Goal: Communication & Community: Share content

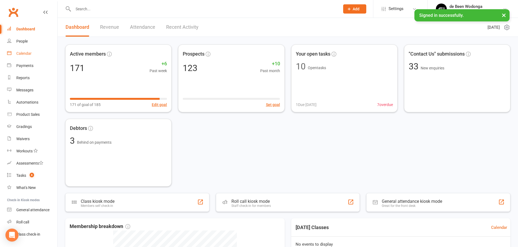
click at [22, 52] on div "Calendar" at bounding box center [23, 53] width 15 height 4
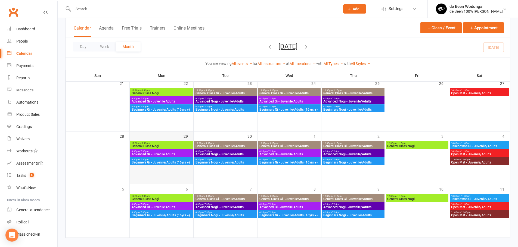
scroll to position [221, 0]
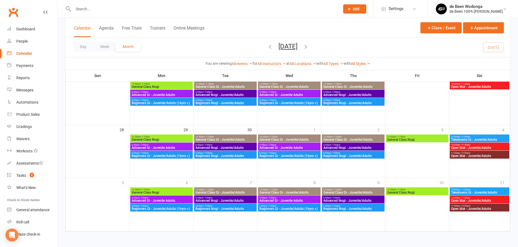
click at [170, 194] on span "General Class Nogi" at bounding box center [161, 192] width 60 height 3
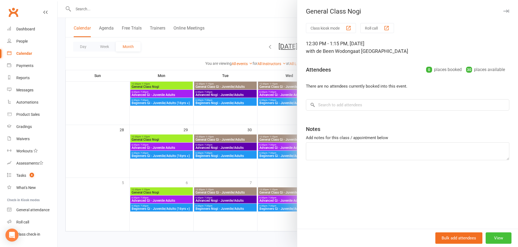
click at [488, 237] on button "View" at bounding box center [498, 238] width 26 height 11
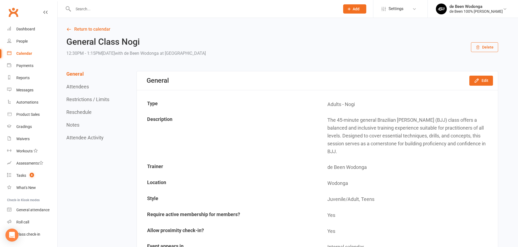
click at [482, 49] on button "Delete" at bounding box center [484, 47] width 27 height 10
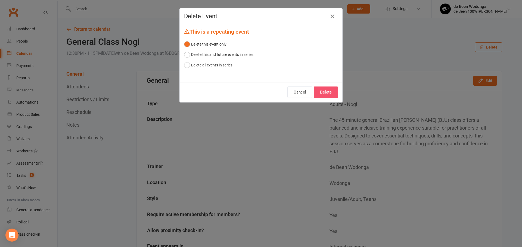
click at [317, 90] on button "Delete" at bounding box center [325, 92] width 24 height 11
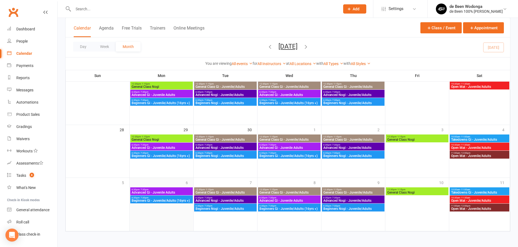
click at [152, 186] on div "6" at bounding box center [162, 195] width 64 height 34
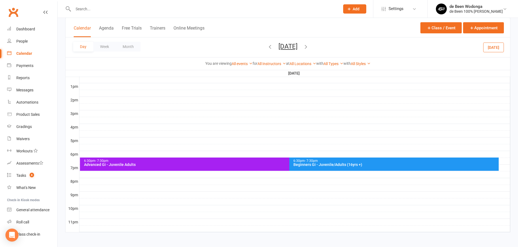
click at [222, 166] on div "Advanced Gi - Juvenile Adults" at bounding box center [288, 165] width 408 height 4
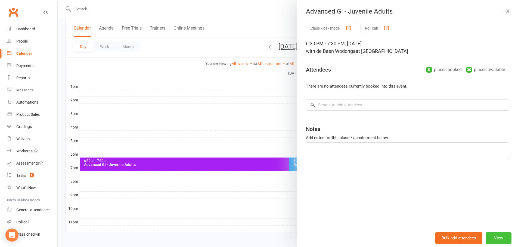
click at [491, 237] on button "View" at bounding box center [498, 238] width 26 height 11
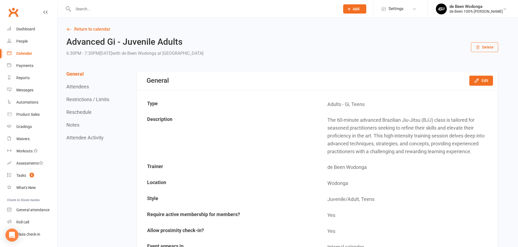
click at [487, 47] on button "Delete" at bounding box center [484, 47] width 27 height 10
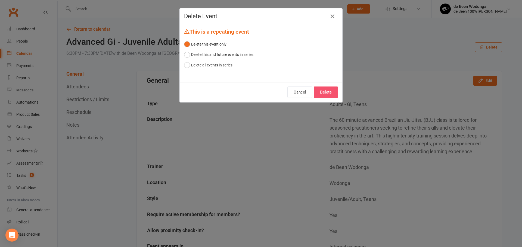
click at [322, 90] on button "Delete" at bounding box center [325, 92] width 24 height 11
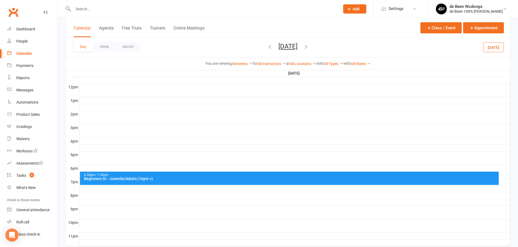
scroll to position [205, 0]
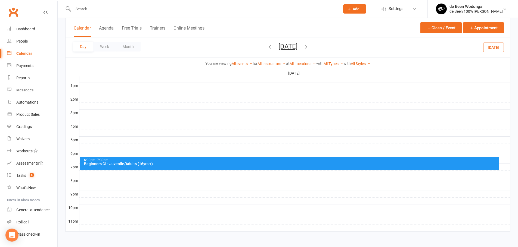
click at [172, 162] on div "Beginners Gi - Juvenile/Adults (16yrs +)" at bounding box center [290, 164] width 413 height 4
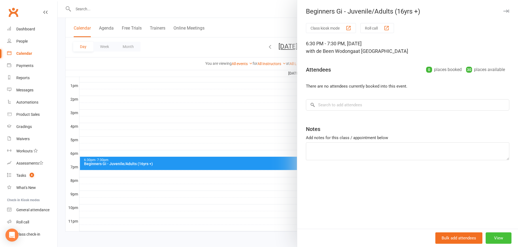
click at [495, 239] on button "View" at bounding box center [498, 238] width 26 height 11
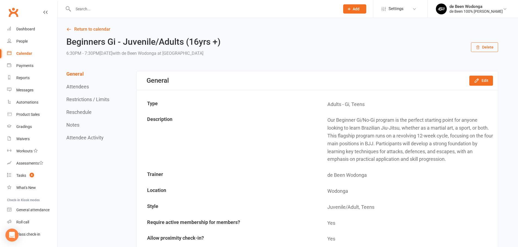
click at [486, 48] on button "Delete" at bounding box center [484, 47] width 27 height 10
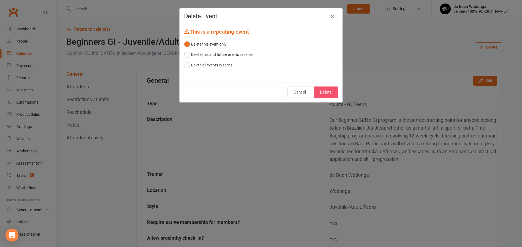
click at [327, 93] on button "Delete" at bounding box center [325, 92] width 24 height 11
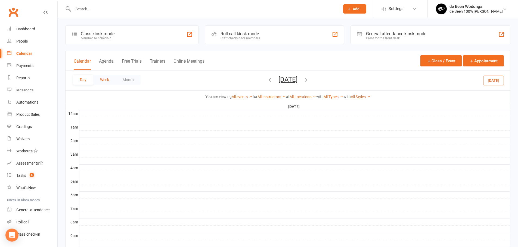
click at [107, 79] on button "Week" at bounding box center [104, 80] width 23 height 10
click at [121, 74] on div "Day Week Month [DATE] — [DATE] [DATE] Sun Mon Tue Wed Thu Fri Sat 31 01 02 03 0…" at bounding box center [287, 81] width 444 height 20
click at [171, 105] on th "Mon 6" at bounding box center [170, 107] width 61 height 7
click at [124, 79] on button "Month" at bounding box center [128, 80] width 25 height 10
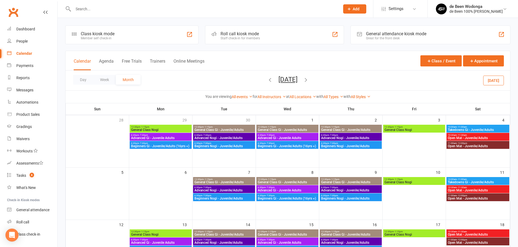
click at [420, 131] on span "General Class Nogi" at bounding box center [414, 129] width 60 height 3
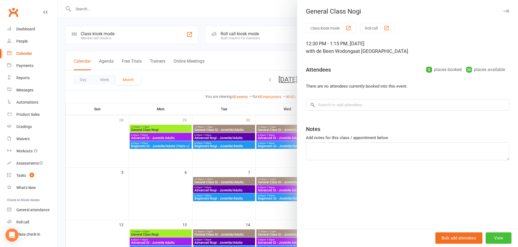
click at [492, 235] on button "View" at bounding box center [498, 238] width 26 height 11
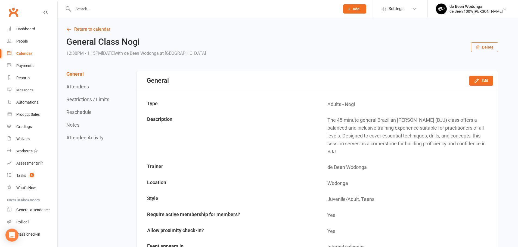
click at [484, 48] on button "Delete" at bounding box center [484, 47] width 27 height 10
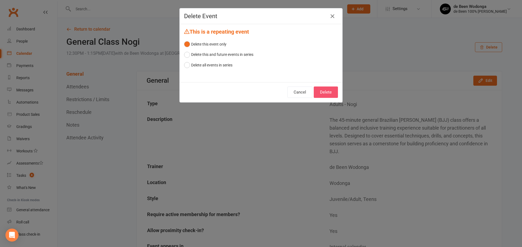
click at [324, 91] on button "Delete" at bounding box center [325, 92] width 24 height 11
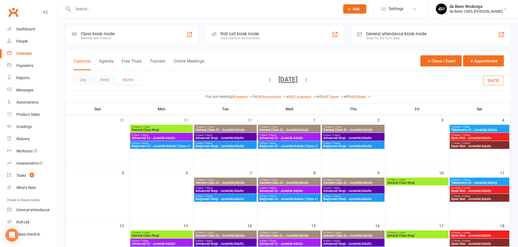
click at [483, 128] on span "10:00am - 11:00am" at bounding box center [478, 127] width 57 height 2
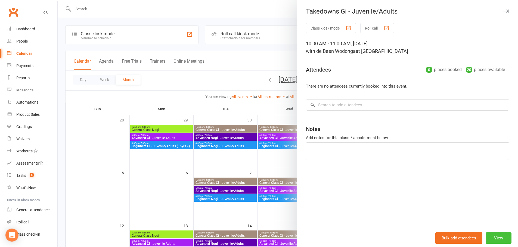
click at [496, 236] on button "View" at bounding box center [498, 238] width 26 height 11
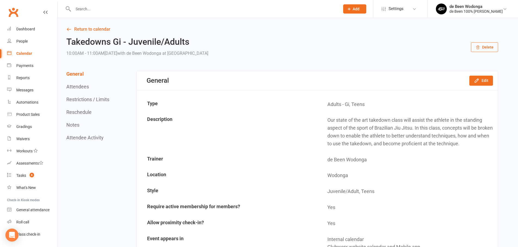
click at [486, 50] on button "Delete" at bounding box center [484, 47] width 27 height 10
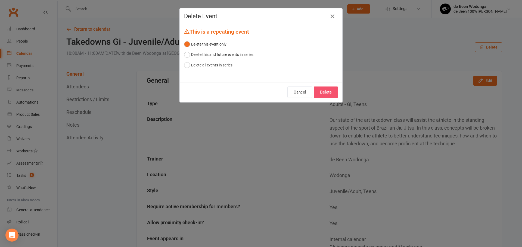
click at [321, 90] on button "Delete" at bounding box center [325, 92] width 24 height 11
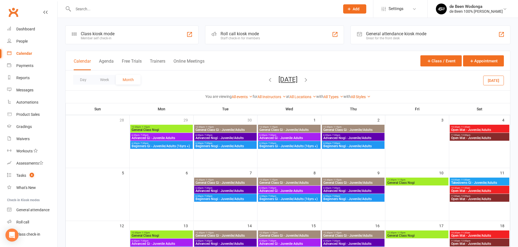
click at [475, 128] on span "10:30am - 11:30am" at bounding box center [478, 127] width 57 height 2
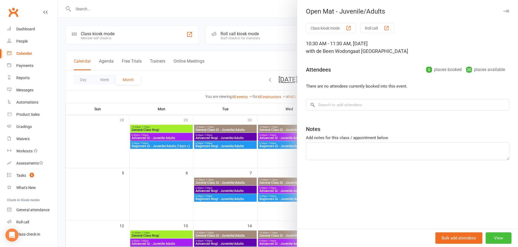
click at [488, 239] on button "View" at bounding box center [498, 238] width 26 height 11
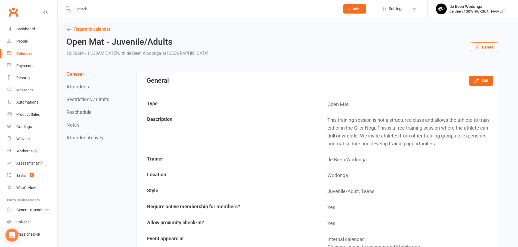
click at [494, 48] on button "Delete" at bounding box center [484, 47] width 27 height 10
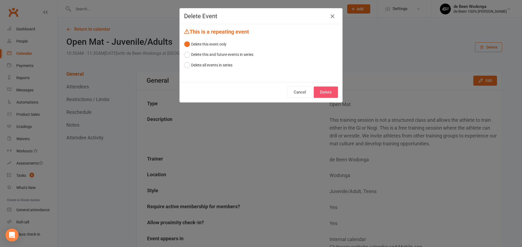
click at [328, 93] on button "Delete" at bounding box center [325, 92] width 24 height 11
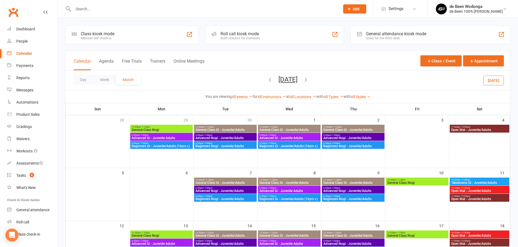
click at [474, 129] on span "Open Mat - Juvenile/Adults" at bounding box center [478, 129] width 57 height 3
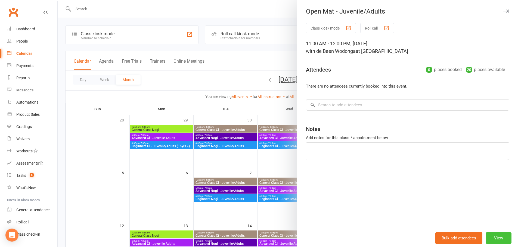
click at [493, 242] on button "View" at bounding box center [498, 238] width 26 height 11
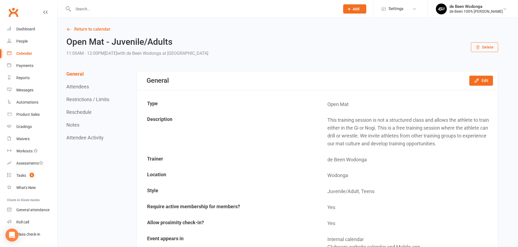
click at [486, 46] on button "Delete" at bounding box center [484, 47] width 27 height 10
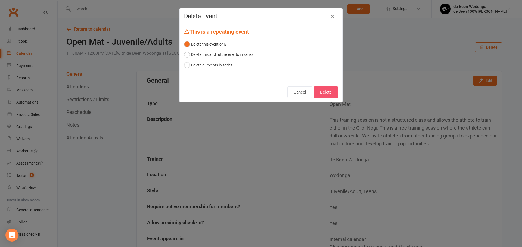
click at [328, 91] on button "Delete" at bounding box center [325, 92] width 24 height 11
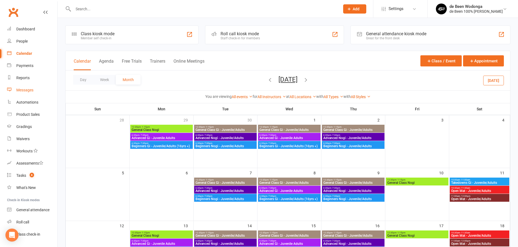
click at [29, 90] on div "Messages" at bounding box center [24, 90] width 17 height 4
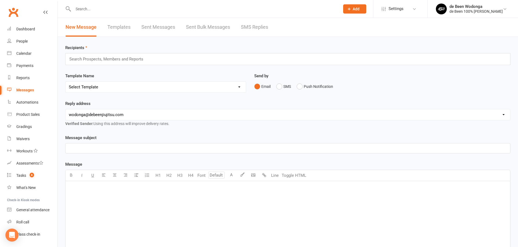
click at [97, 61] on input "text" at bounding box center [109, 59] width 80 height 7
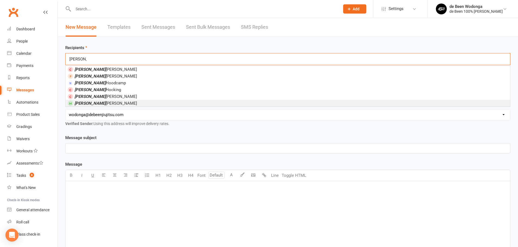
type input "[PERSON_NAME]"
click at [83, 104] on em "[PERSON_NAME]" at bounding box center [89, 103] width 31 height 5
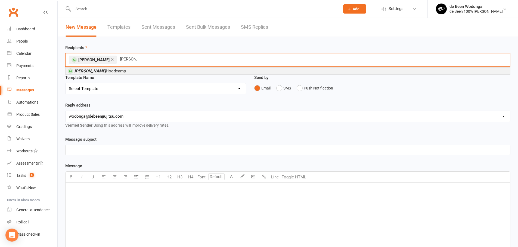
type input "[PERSON_NAME]"
click at [95, 68] on li "[PERSON_NAME] Hoodcamp" at bounding box center [287, 71] width 444 height 7
type input "laith"
click at [108, 72] on li "Laith en [GEOGRAPHIC_DATA]" at bounding box center [287, 71] width 444 height 7
type input "rufu"
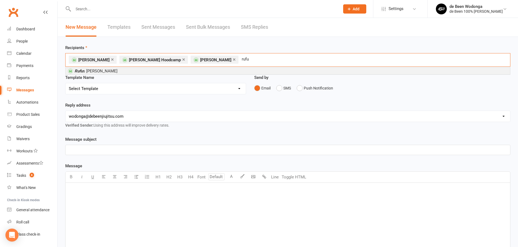
click at [95, 71] on span "[PERSON_NAME]" at bounding box center [95, 71] width 43 height 5
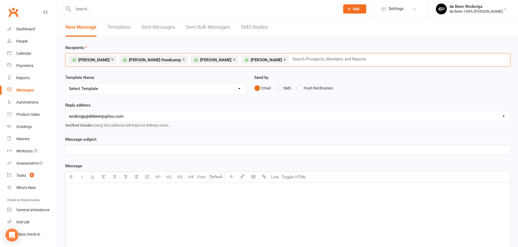
click at [96, 151] on p "﻿" at bounding box center [288, 150] width 438 height 7
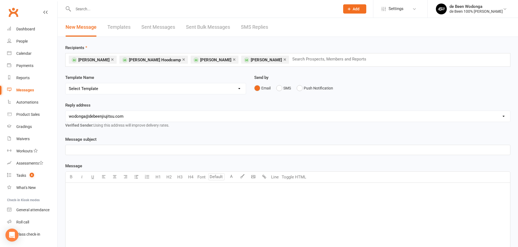
click at [102, 196] on div "﻿" at bounding box center [287, 223] width 444 height 81
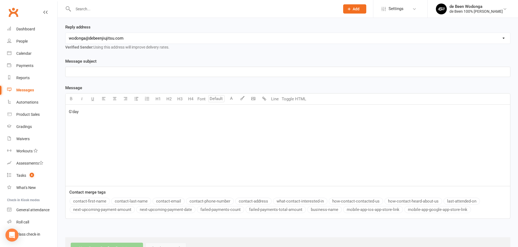
scroll to position [99, 0]
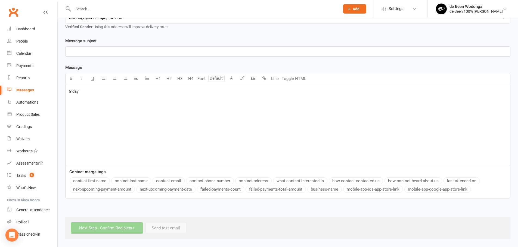
click at [93, 182] on button "contact-first-name" at bounding box center [90, 181] width 40 height 7
click at [110, 110] on span "I'd like to invite you to a dinner and movie during the school holidays" at bounding box center [131, 108] width 124 height 5
click at [127, 108] on span "I'd like to invite you to dinner and movie during the school holidays" at bounding box center [129, 108] width 121 height 5
click at [226, 108] on p "I'd like to invite you to dinner and a movie during the school holidays" at bounding box center [288, 108] width 438 height 7
drag, startPoint x: 111, startPoint y: 125, endPoint x: 143, endPoint y: 136, distance: 33.2
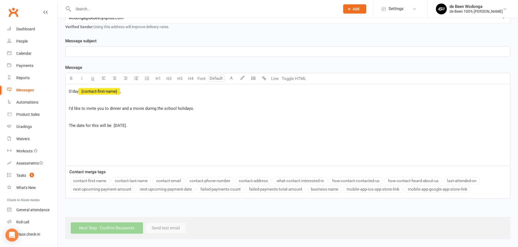
click at [111, 125] on span "The date for this will be [DATE]." at bounding box center [98, 125] width 58 height 5
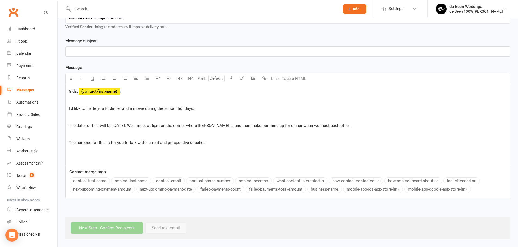
click at [189, 143] on span "The purpose for this is for you to talk with current and prospective coaches" at bounding box center [137, 142] width 137 height 5
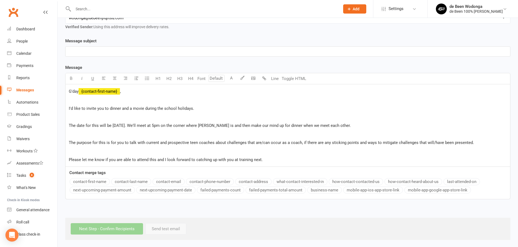
click at [267, 158] on p "Please let me know if you are able to attend this and I look forward to catchin…" at bounding box center [288, 160] width 438 height 7
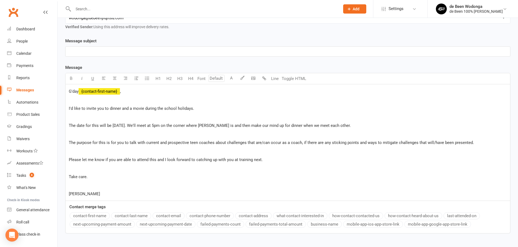
click at [121, 56] on div "﻿" at bounding box center [287, 52] width 444 height 10
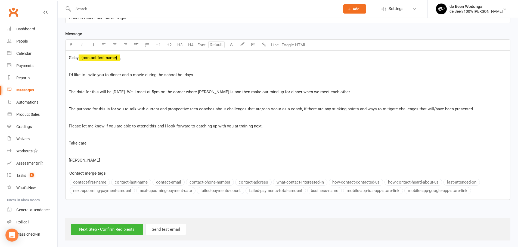
scroll to position [134, 0]
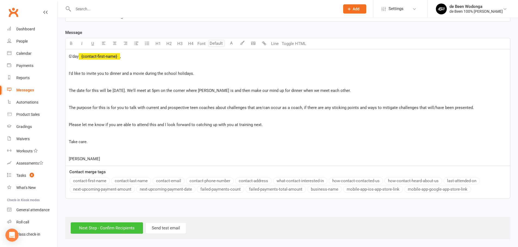
click at [86, 227] on input "Next Step - Confirm Recipients" at bounding box center [107, 228] width 72 height 11
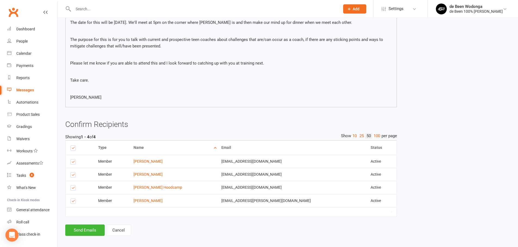
scroll to position [121, 0]
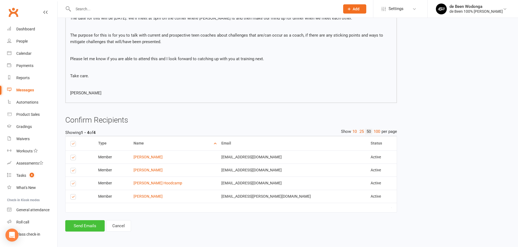
click at [94, 229] on button "Send Emails" at bounding box center [84, 226] width 39 height 11
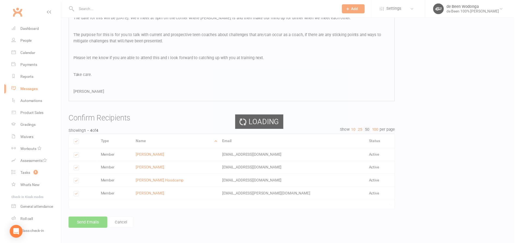
scroll to position [118, 0]
